Goal: Task Accomplishment & Management: Manage account settings

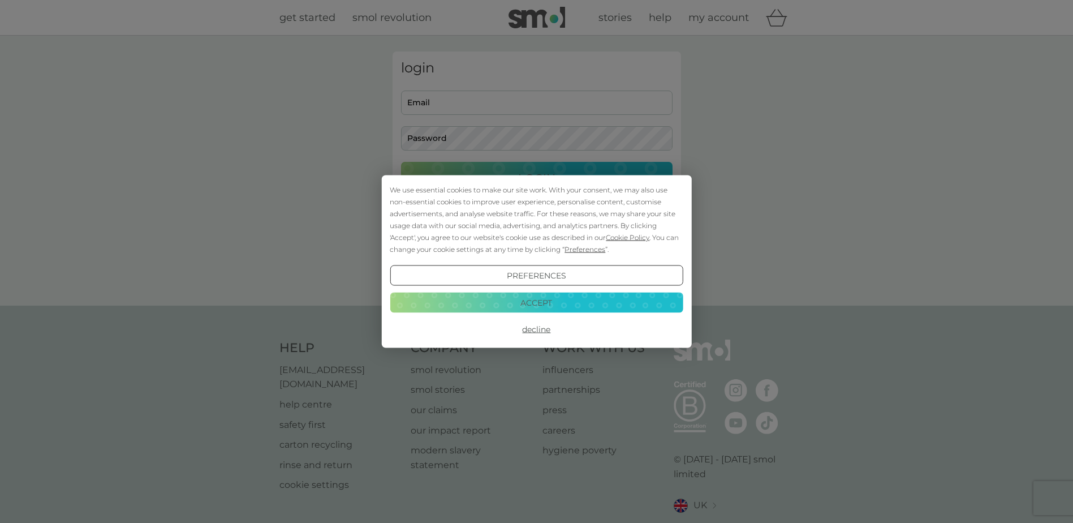
click at [441, 103] on div "We use essential cookies to make our site work. With your consent, we may also …" at bounding box center [536, 261] width 1073 height 523
click at [555, 307] on button "Accept" at bounding box center [536, 302] width 293 height 20
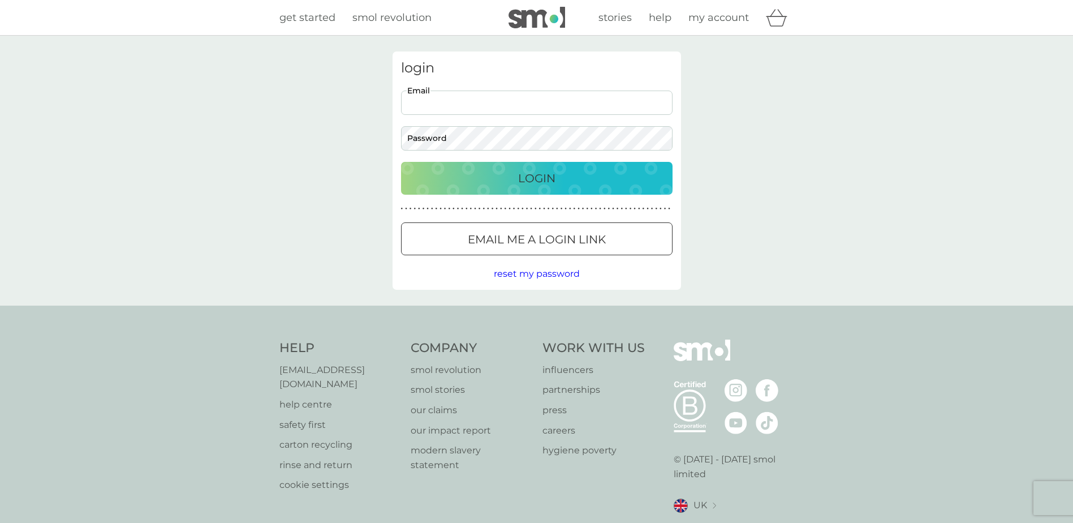
click at [510, 105] on input "Email" at bounding box center [536, 102] width 271 height 24
type input "[EMAIL_ADDRESS][DOMAIN_NAME]"
click at [529, 234] on div at bounding box center [536, 240] width 41 height 12
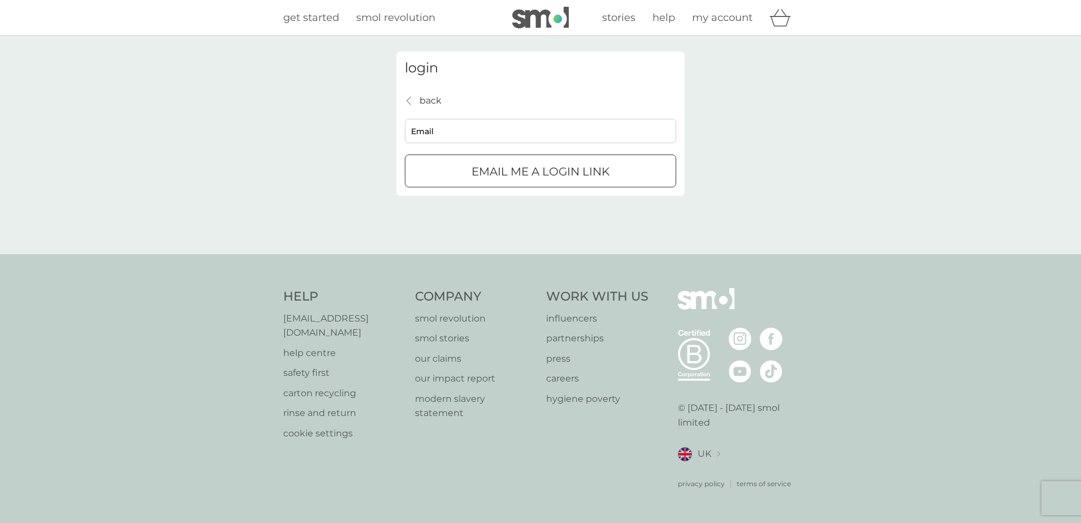
click at [477, 132] on input "Email" at bounding box center [540, 131] width 271 height 24
type input "[EMAIL_ADDRESS][DOMAIN_NAME]"
click at [506, 167] on p "Email me a login link" at bounding box center [541, 171] width 138 height 18
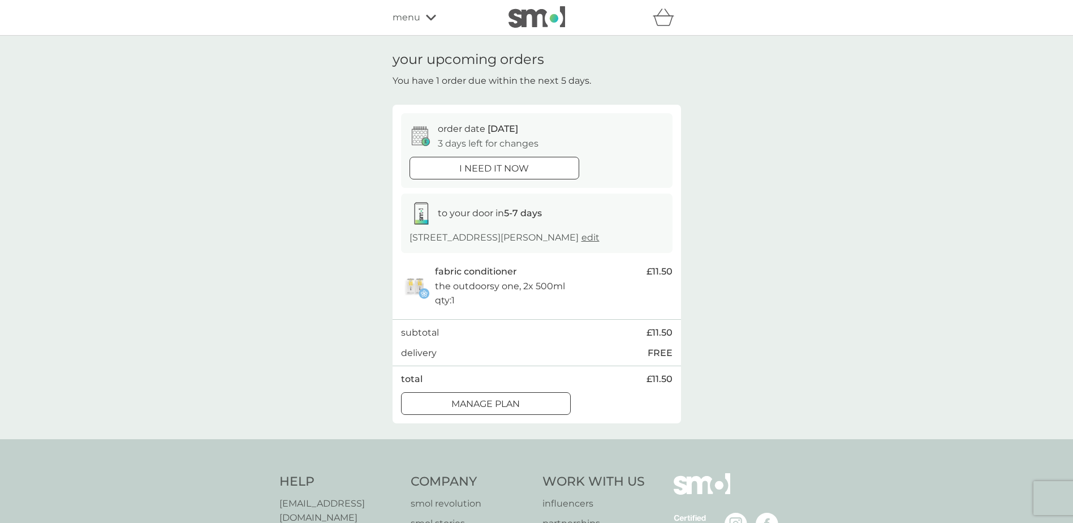
click at [485, 402] on div at bounding box center [486, 403] width 2 height 2
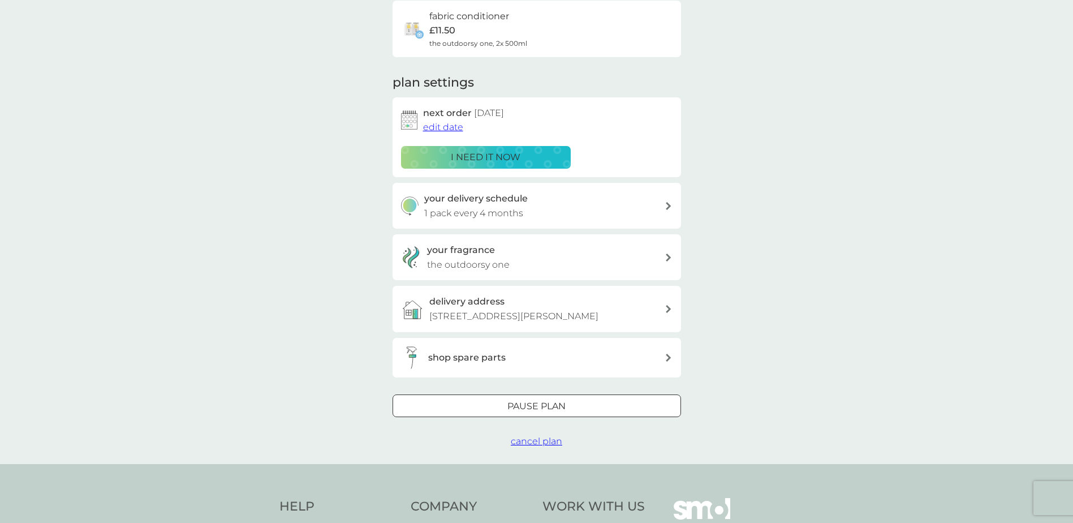
scroll to position [113, 0]
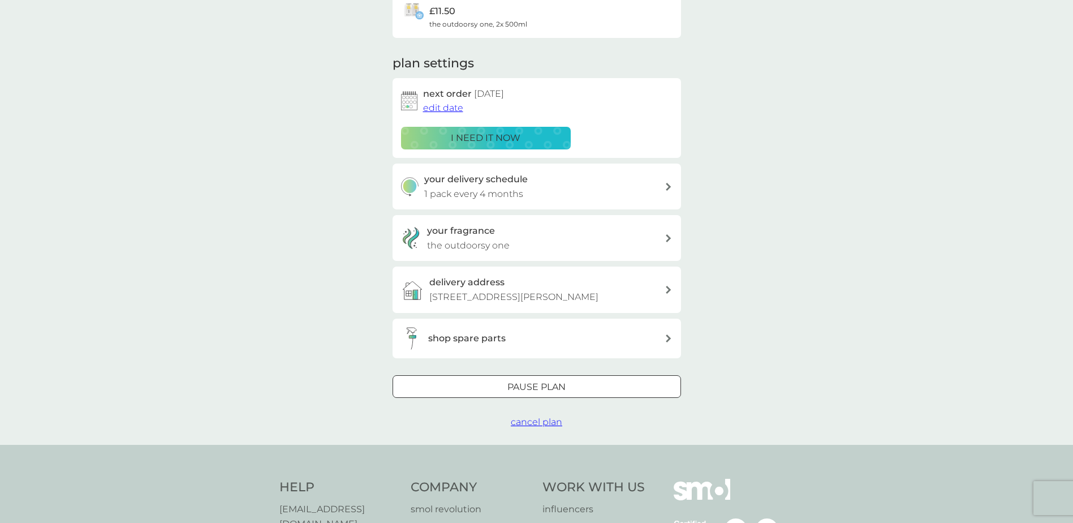
click at [667, 334] on div at bounding box center [669, 338] width 8 height 9
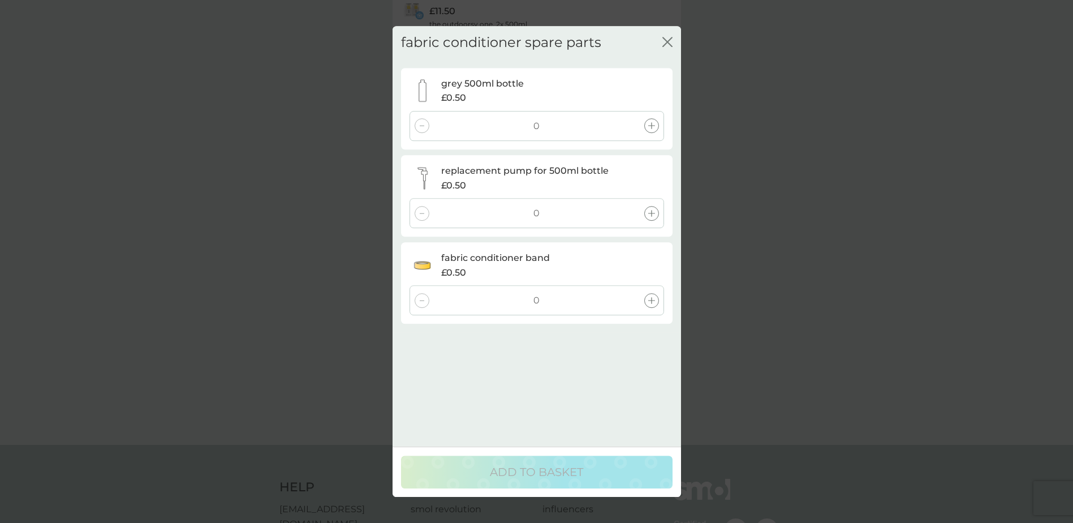
click at [666, 41] on icon "close" at bounding box center [665, 41] width 5 height 9
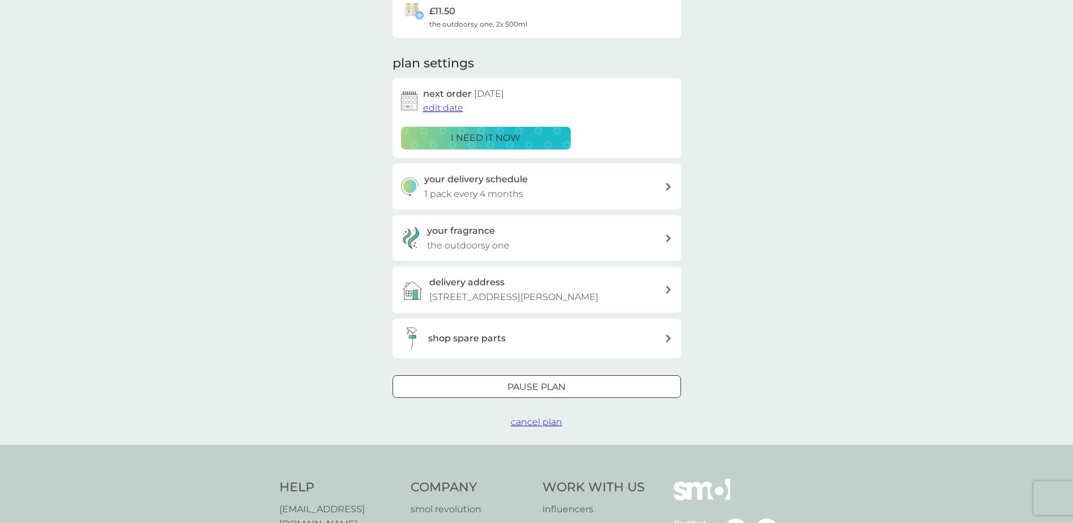
click at [549, 379] on p "Pause plan" at bounding box center [536, 386] width 58 height 15
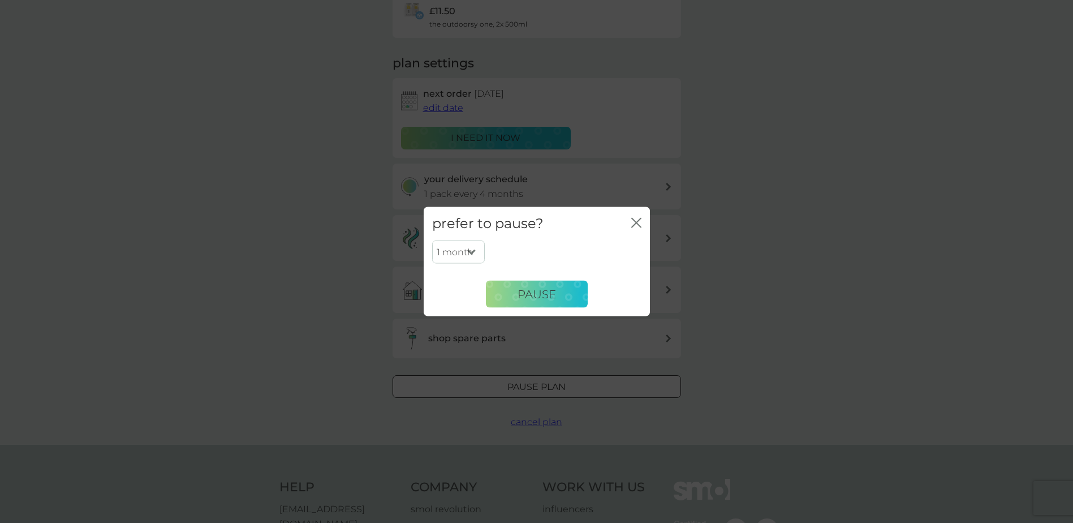
click at [472, 253] on select "1 month 2 months 3 months 4 months 5 months 6 months" at bounding box center [458, 252] width 53 height 24
select select "2"
click at [432, 240] on select "1 month 2 months 3 months 4 months 5 months 6 months" at bounding box center [458, 252] width 53 height 24
click at [537, 294] on span "Pause" at bounding box center [536, 294] width 38 height 14
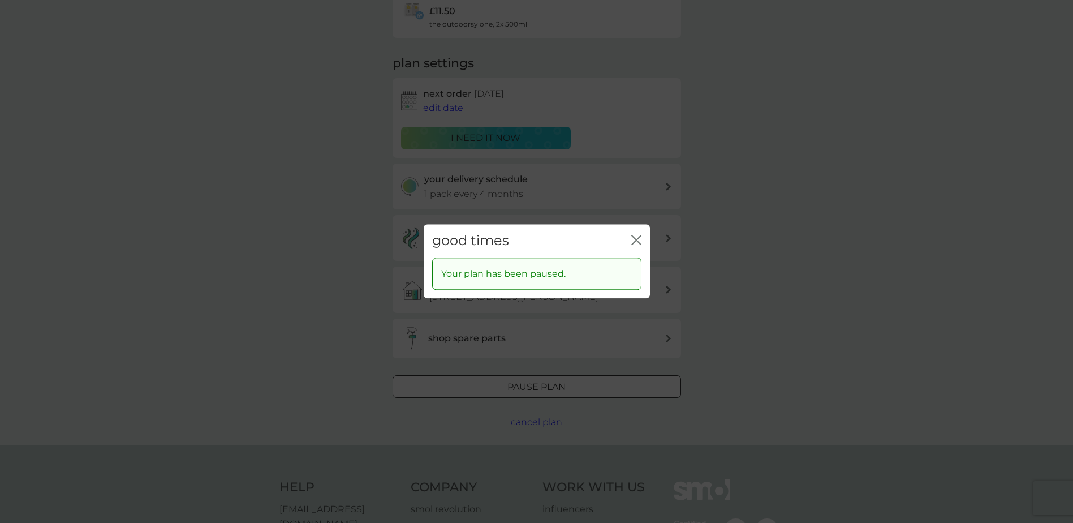
click at [633, 240] on icon "close" at bounding box center [636, 240] width 10 height 10
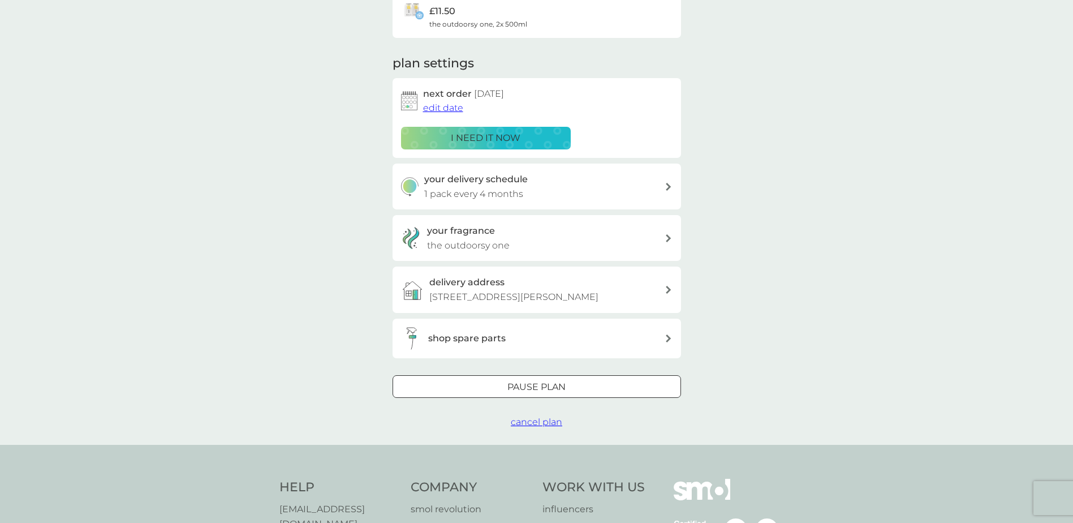
scroll to position [0, 0]
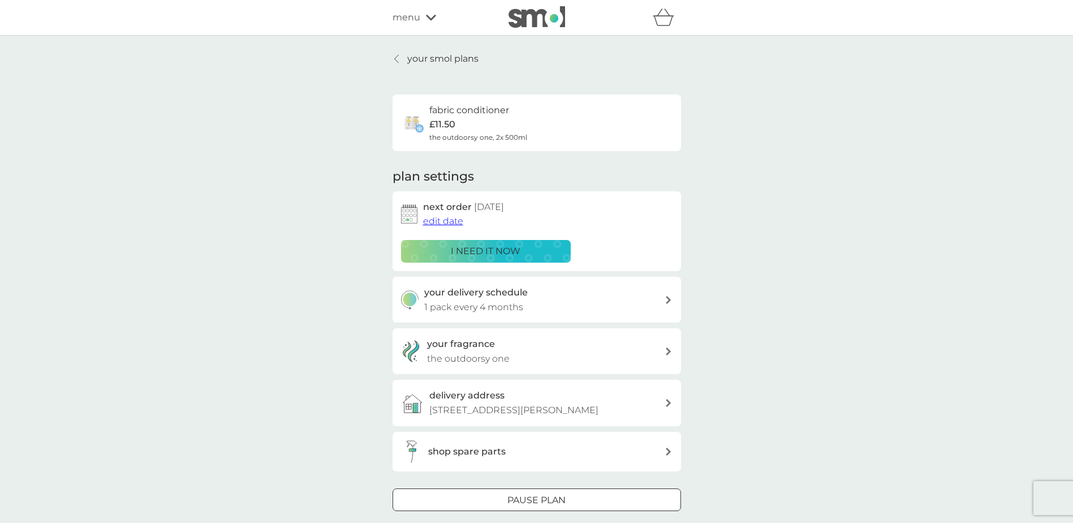
click at [444, 55] on p "your smol plans" at bounding box center [442, 58] width 71 height 15
